Goal: Task Accomplishment & Management: Manage account settings

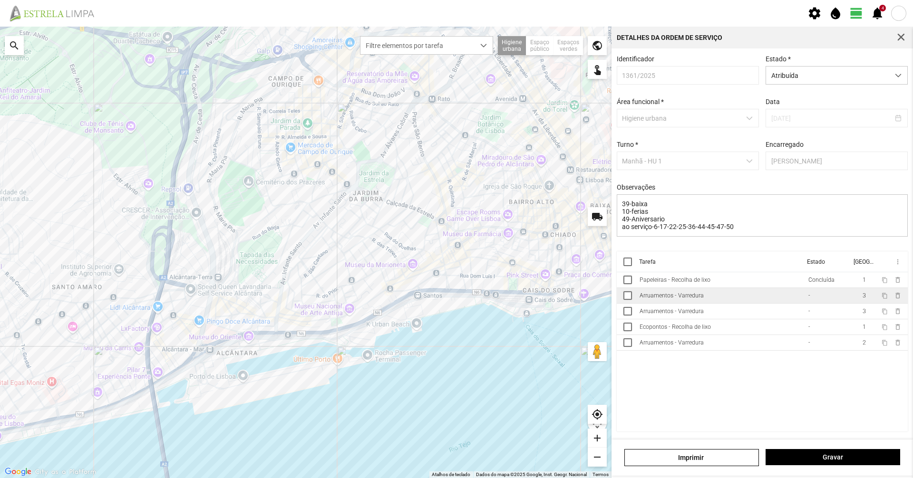
click at [694, 299] on div "Arruamentos - Varredura" at bounding box center [671, 295] width 64 height 7
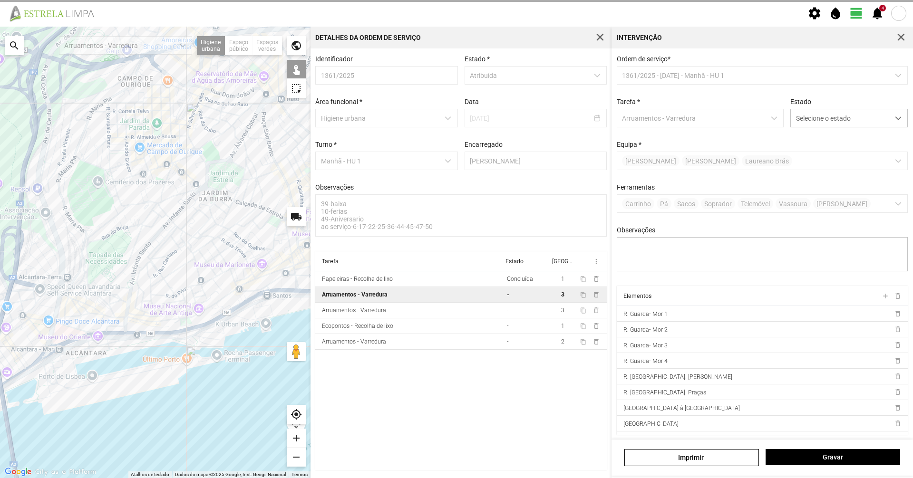
drag, startPoint x: 694, startPoint y: 299, endPoint x: 647, endPoint y: 228, distance: 85.7
click at [647, 228] on div "Ordem de serviço * 1361/2025 - [DATE] - Manhã - HU 1 Tarefa * Arruamentos - Var…" at bounding box center [762, 170] width 298 height 231
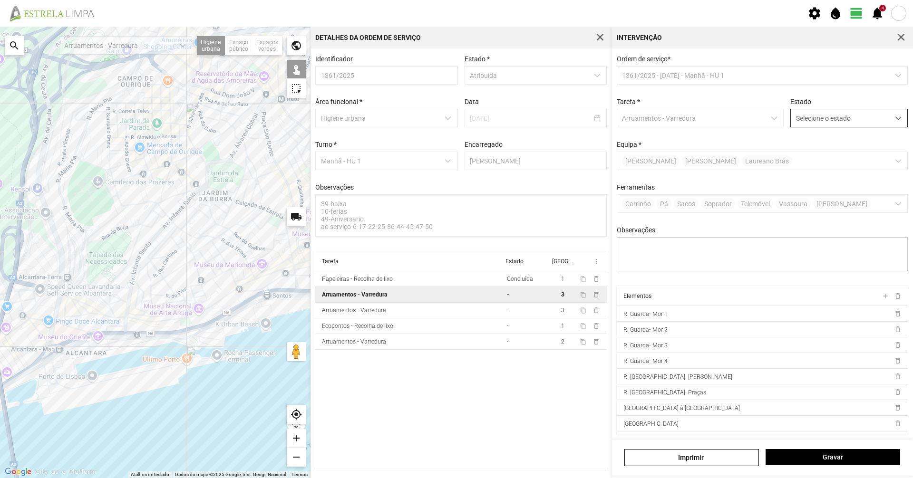
click at [810, 119] on span "Selecione o estado" at bounding box center [839, 118] width 98 height 18
click at [805, 156] on li "Concluída" at bounding box center [842, 156] width 113 height 18
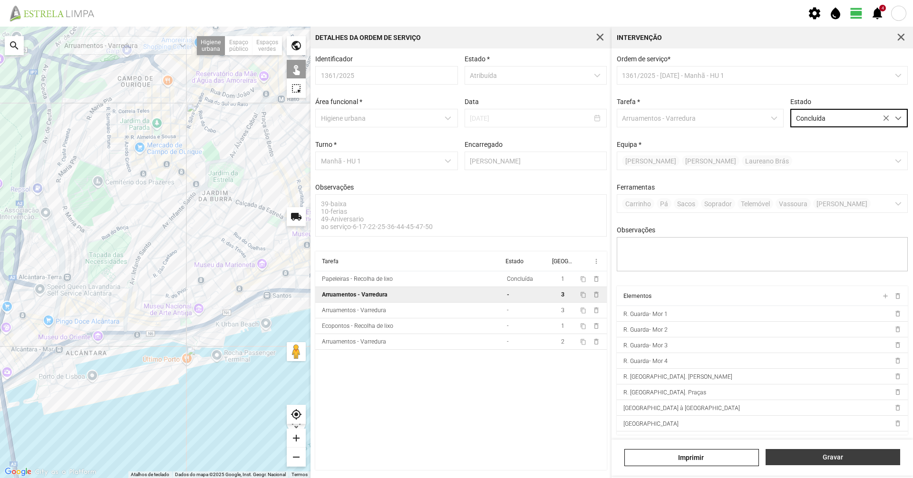
click at [797, 458] on span "Gravar" at bounding box center [833, 457] width 125 height 8
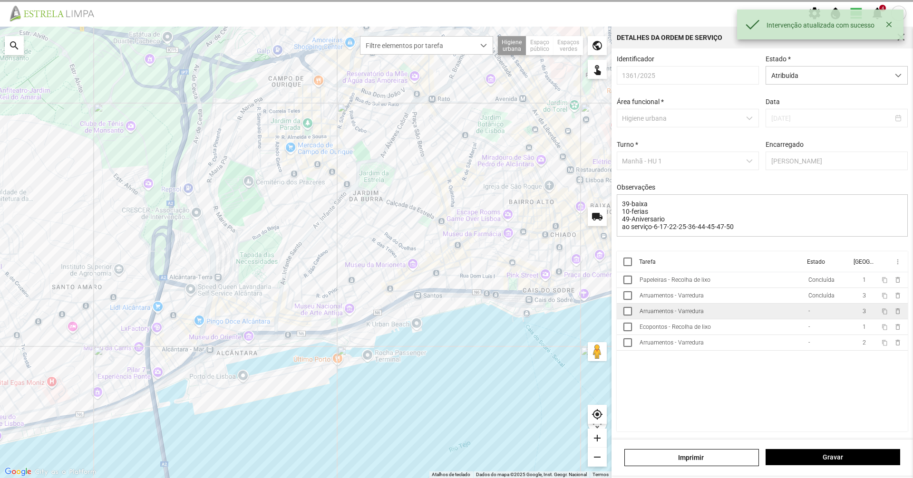
click at [776, 318] on td "Arruamentos - Varredura" at bounding box center [720, 312] width 169 height 16
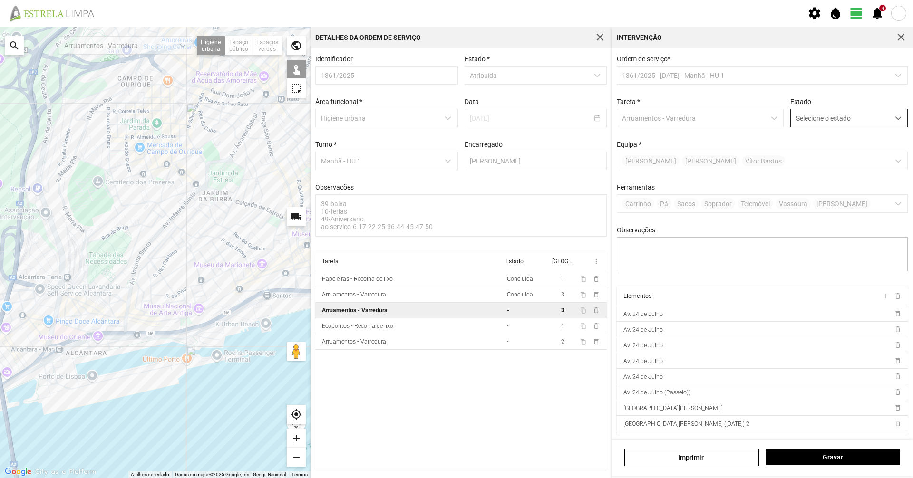
click at [814, 118] on span "Selecione o estado" at bounding box center [839, 118] width 98 height 18
click at [794, 153] on li "Concluída" at bounding box center [842, 156] width 113 height 18
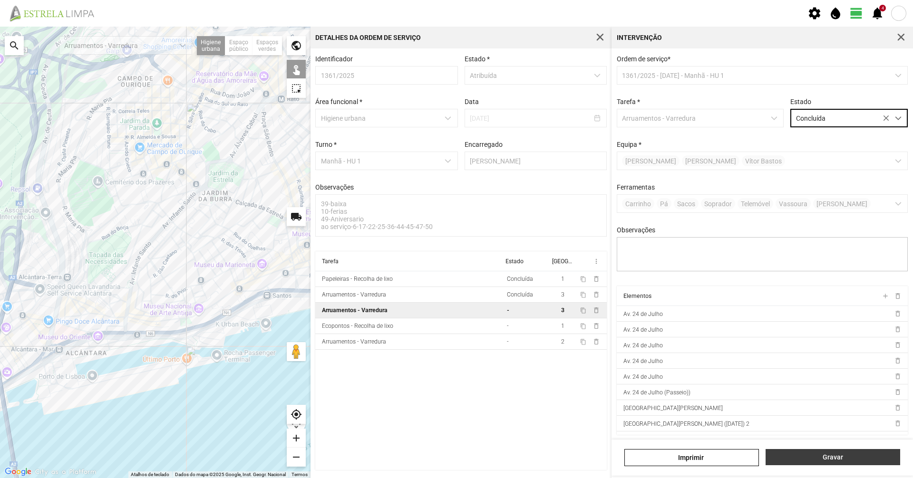
click at [803, 452] on button "Gravar" at bounding box center [832, 457] width 135 height 16
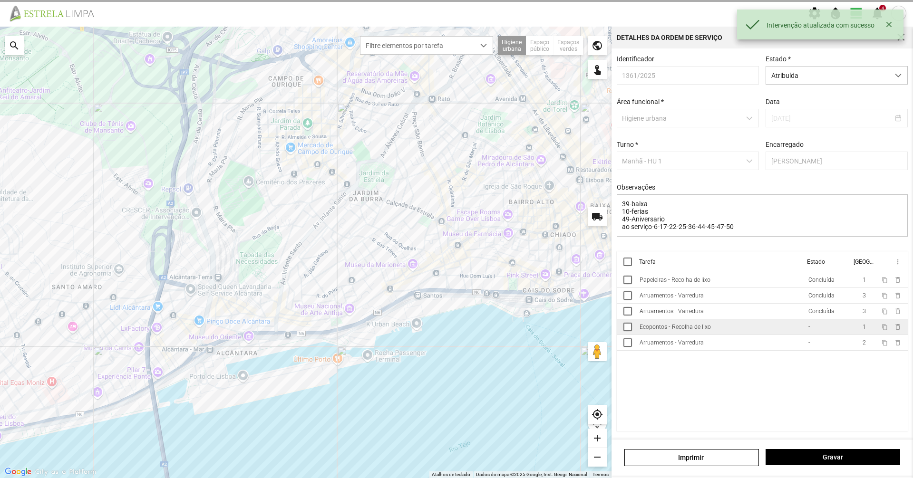
click at [808, 330] on div "-" at bounding box center [809, 327] width 2 height 7
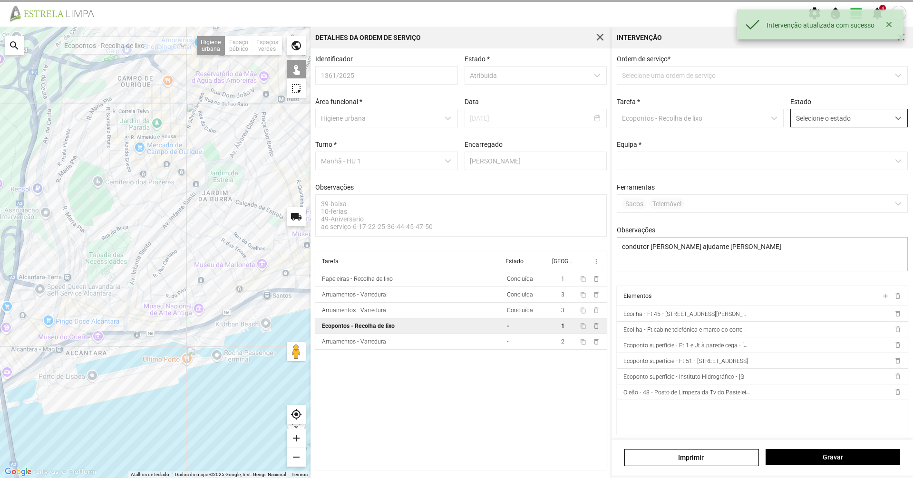
click at [834, 121] on span "Selecione o estado" at bounding box center [839, 118] width 98 height 18
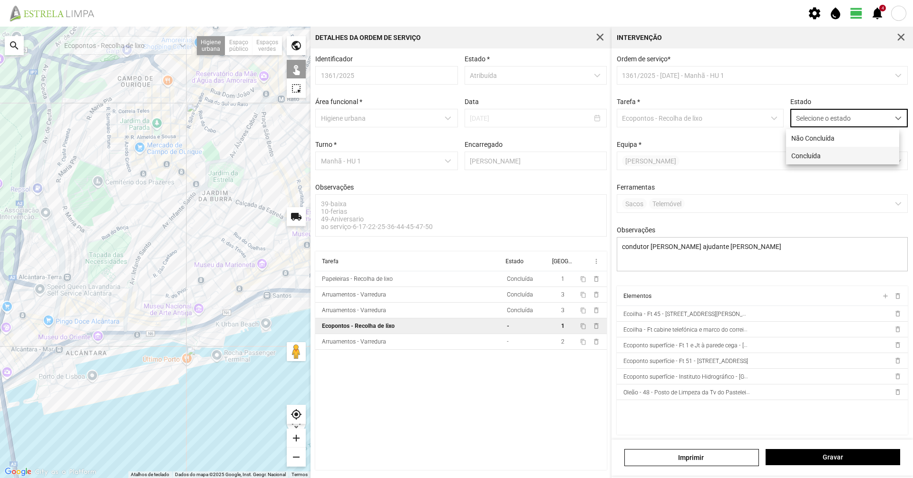
click at [830, 149] on li "Concluída" at bounding box center [842, 156] width 113 height 18
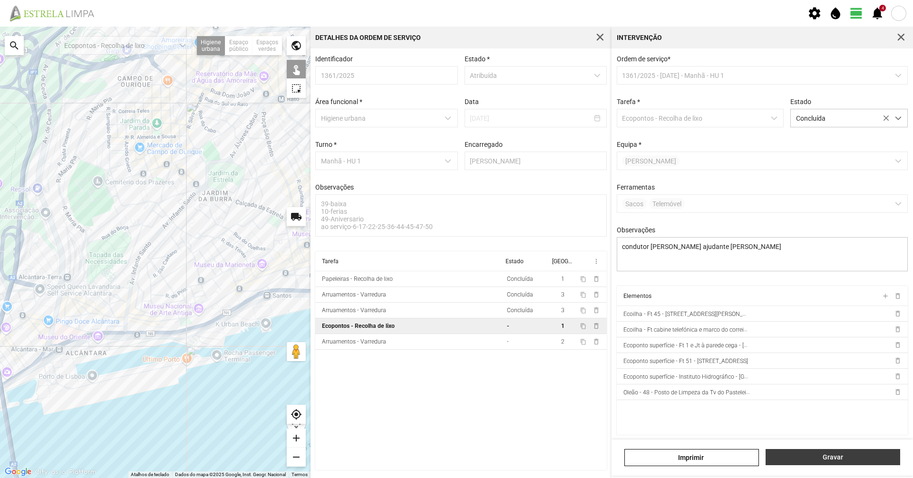
click at [825, 453] on span "Gravar" at bounding box center [833, 457] width 125 height 8
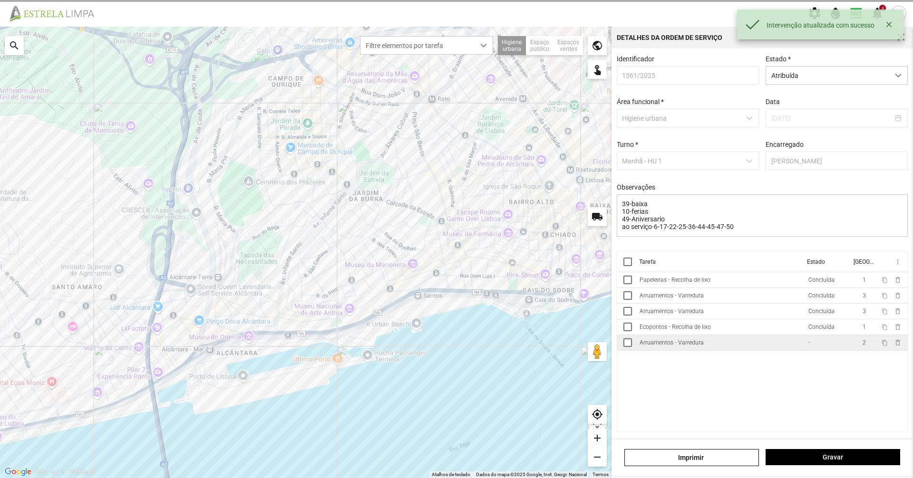
click at [750, 347] on td "Arruamentos - Varredura" at bounding box center [720, 343] width 169 height 16
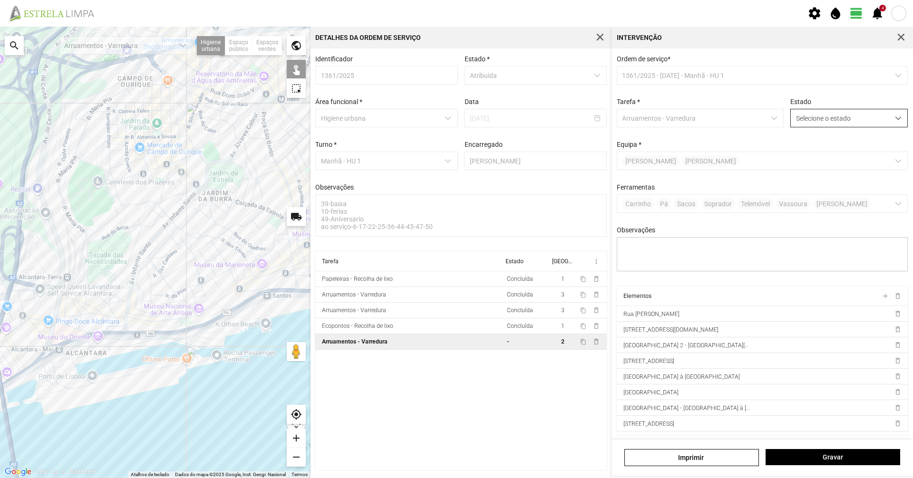
click at [851, 125] on span "Selecione o estado" at bounding box center [839, 118] width 98 height 18
click at [832, 151] on li "Concluída" at bounding box center [842, 156] width 113 height 18
click at [799, 464] on div "Gravar" at bounding box center [832, 457] width 141 height 17
click at [790, 455] on span "Gravar" at bounding box center [833, 457] width 125 height 8
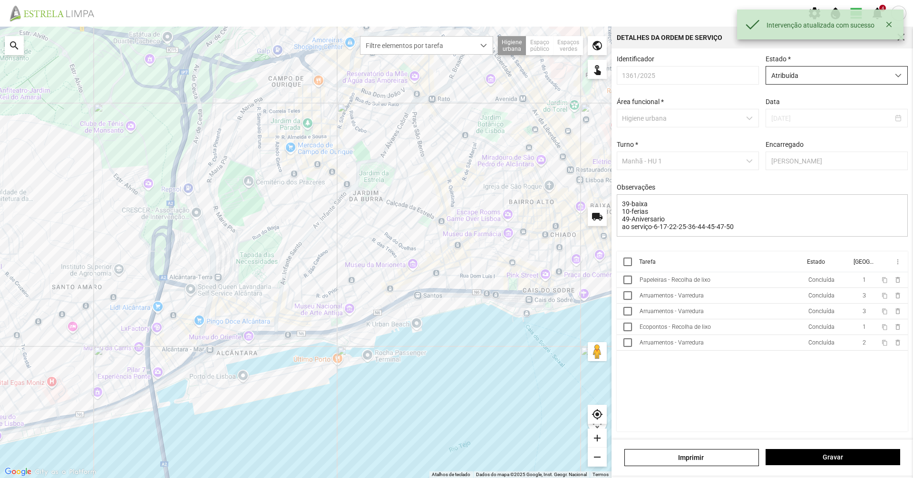
click at [800, 90] on div "Identificador 1361/2025 Estado * Atribuída Área funcional * Higiene urbana Data…" at bounding box center [762, 153] width 298 height 196
click at [797, 80] on span "Atribuída" at bounding box center [827, 76] width 123 height 18
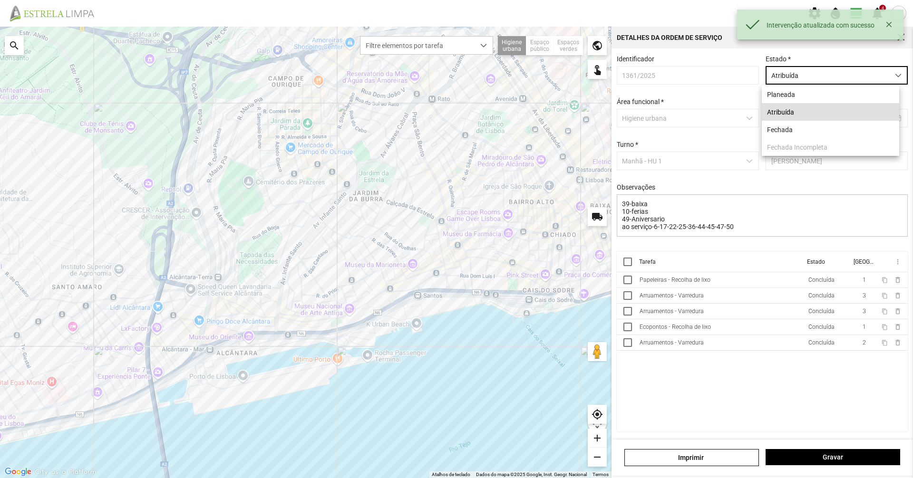
scroll to position [5, 42]
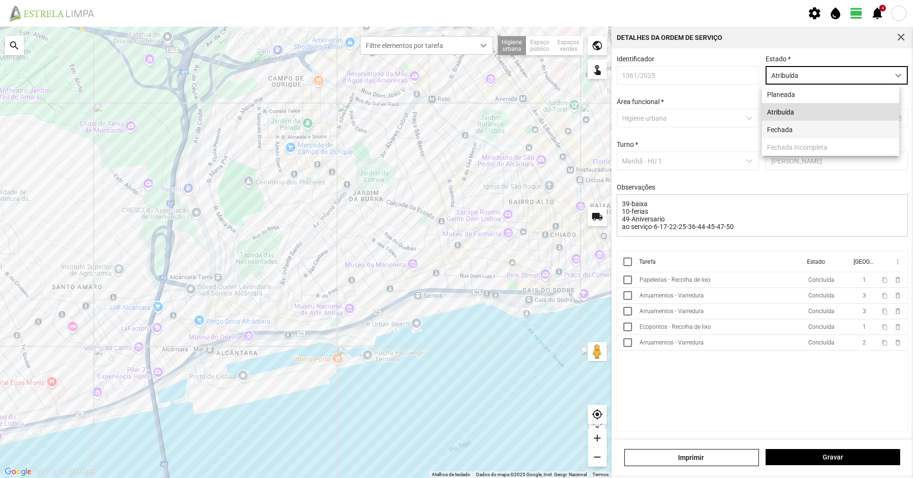
click at [782, 125] on li "Fechada" at bounding box center [829, 130] width 137 height 18
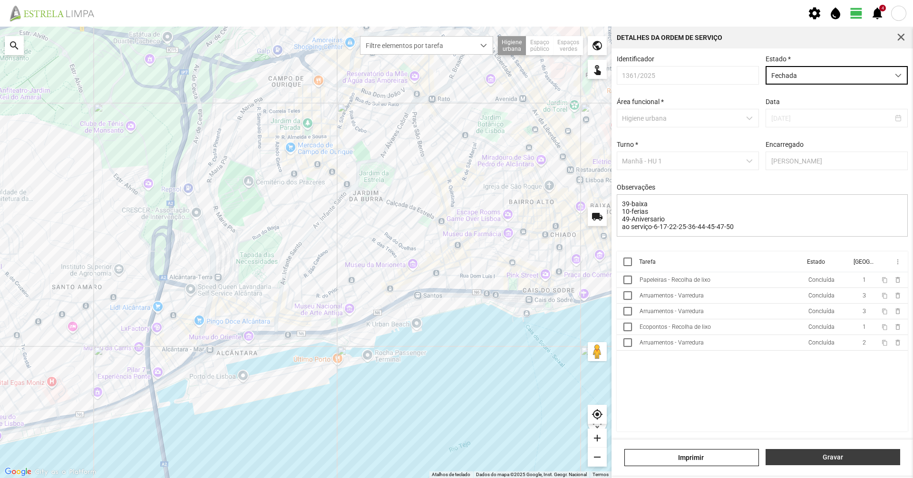
click at [820, 450] on button "Gravar" at bounding box center [832, 457] width 135 height 16
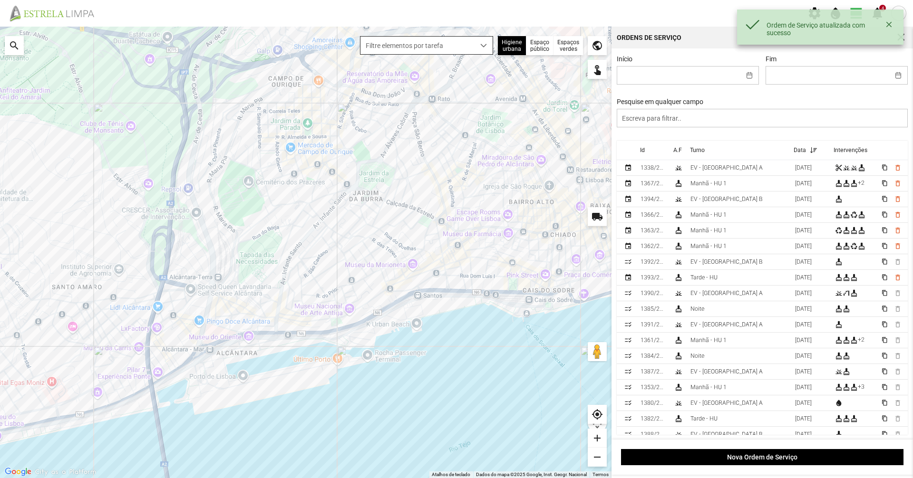
click at [454, 53] on span "Filtre elementos por tarefa" at bounding box center [417, 46] width 114 height 18
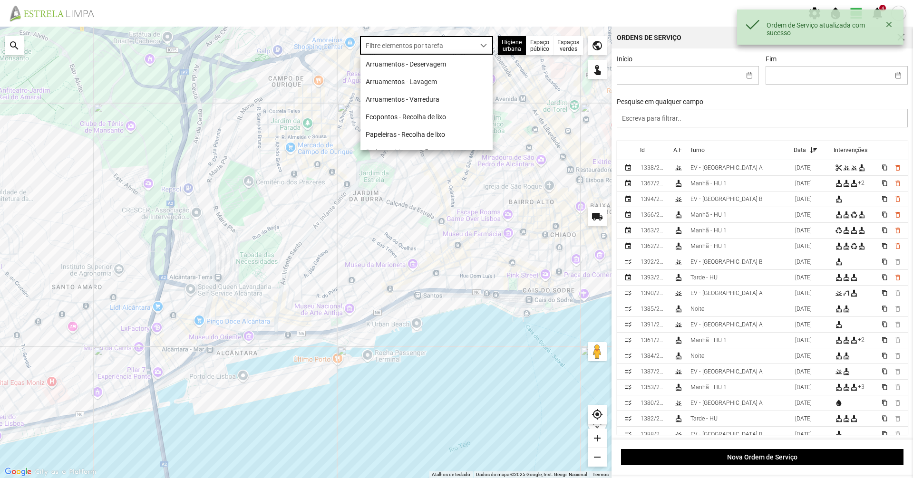
scroll to position [5, 42]
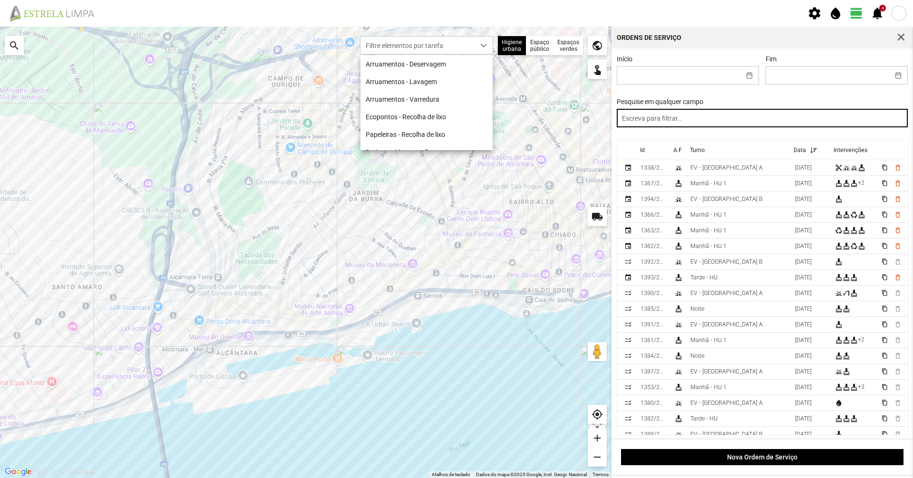
click at [641, 125] on input "text" at bounding box center [762, 118] width 291 height 19
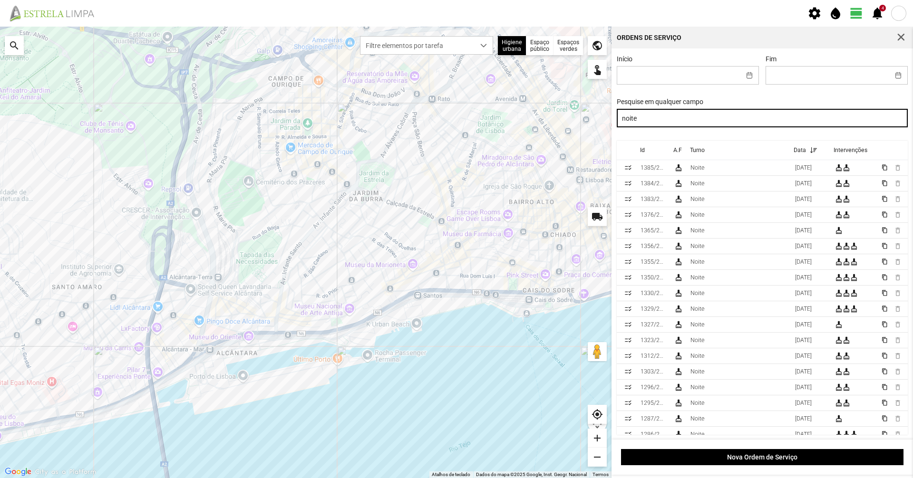
drag, startPoint x: 640, startPoint y: 118, endPoint x: 507, endPoint y: 124, distance: 132.7
click at [507, 124] on div "Para navegar no mapa com gestos de toque, toque duas vezes sem soltar no mapa e…" at bounding box center [456, 253] width 913 height 452
type input "manhã"
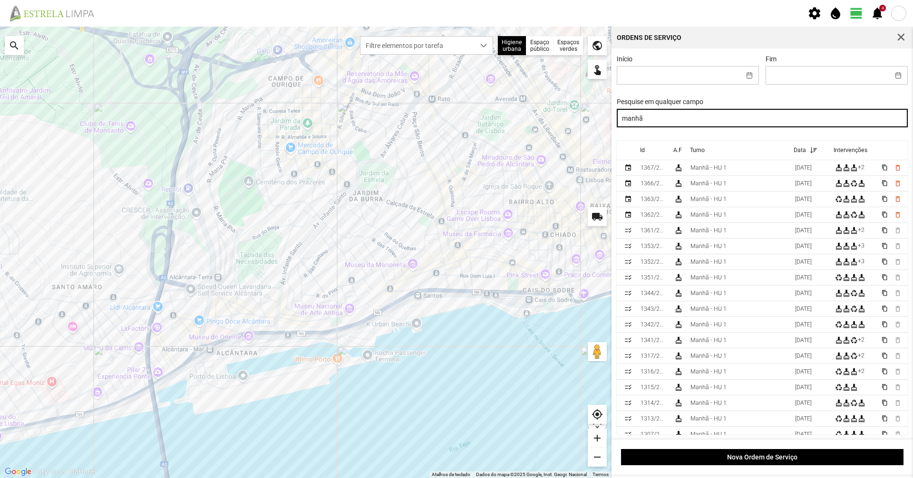
drag, startPoint x: 690, startPoint y: 125, endPoint x: 518, endPoint y: 121, distance: 172.6
click at [518, 121] on div "Para navegar no mapa com gestos de toque, toque duas vezes sem soltar no mapa e…" at bounding box center [456, 253] width 913 height 452
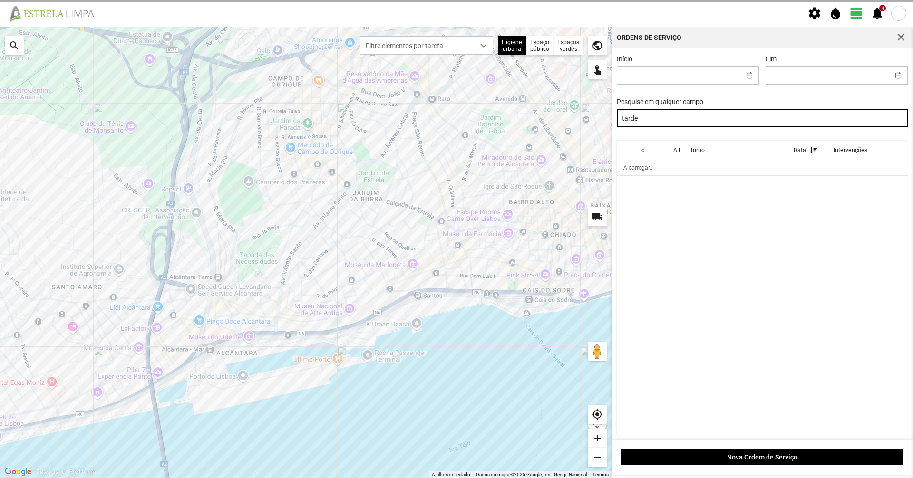
type input "tarde"
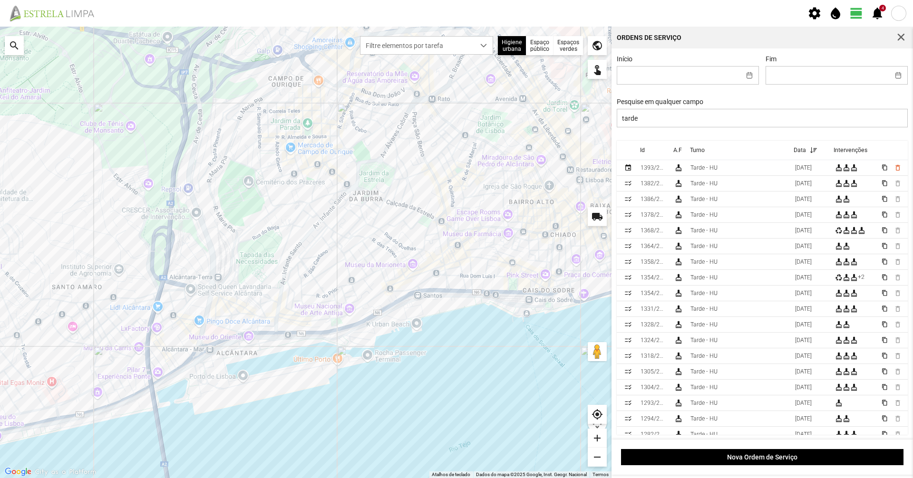
click at [708, 106] on div "Pesquise em qualquer campo tarde" at bounding box center [762, 112] width 298 height 29
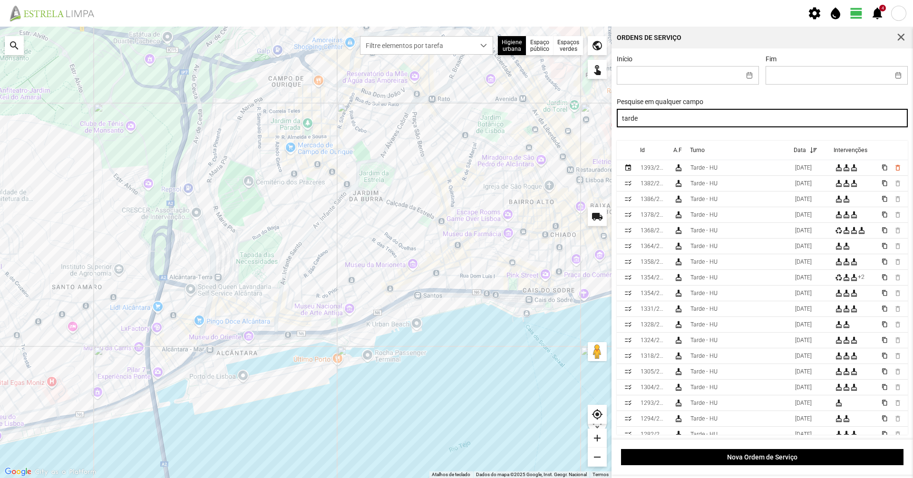
drag, startPoint x: 697, startPoint y: 117, endPoint x: 478, endPoint y: 166, distance: 224.0
click at [478, 166] on div "Para navegar no mapa com gestos de toque, toque duas vezes sem soltar no mapa e…" at bounding box center [456, 253] width 913 height 452
